Goal: Check status: Check status

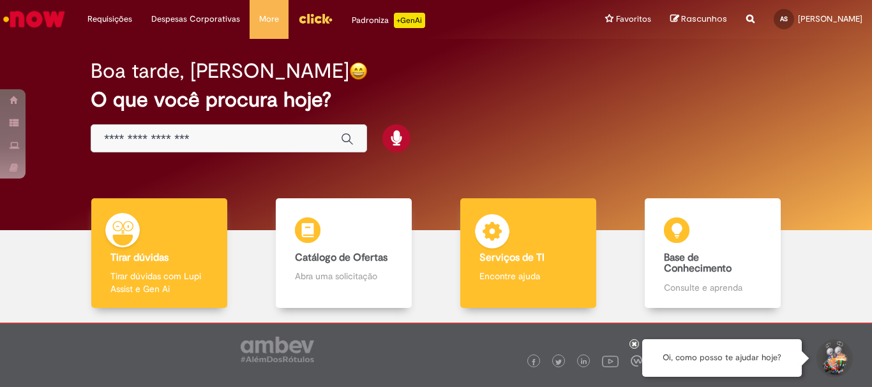
click at [503, 272] on p "Encontre ajuda" at bounding box center [527, 276] width 97 height 13
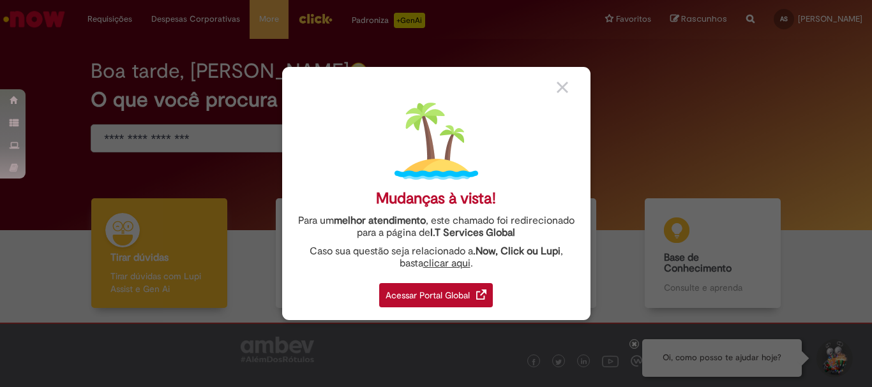
click at [416, 292] on div "Acessar Portal Global" at bounding box center [436, 295] width 114 height 24
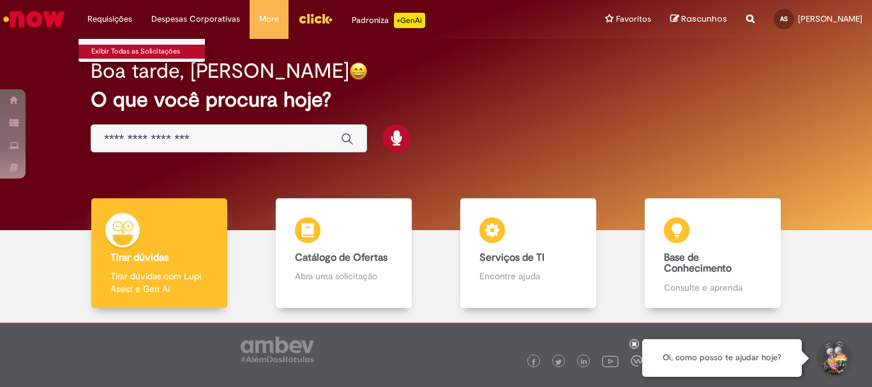
click at [109, 49] on link "Exibir Todas as Solicitações" at bounding box center [148, 52] width 140 height 14
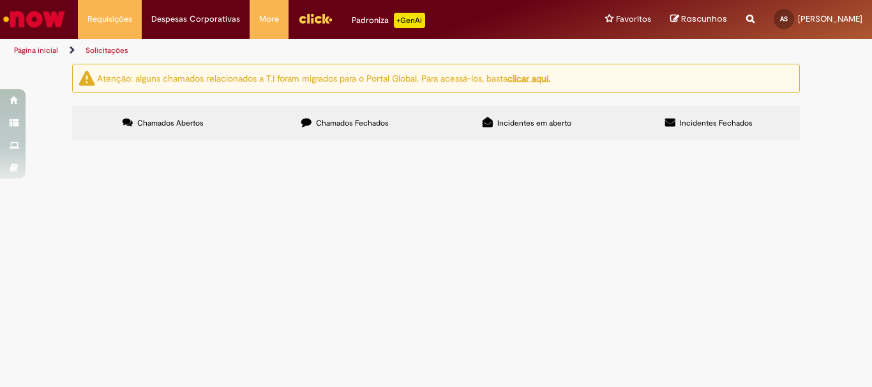
click at [357, 122] on span "Chamados Fechados" at bounding box center [352, 123] width 73 height 10
click at [0, 0] on span "Não estou conseguindo ter acesso ao ajuste de ponto." at bounding box center [0, 0] width 0 height 0
